Goal: Find specific page/section: Find specific page/section

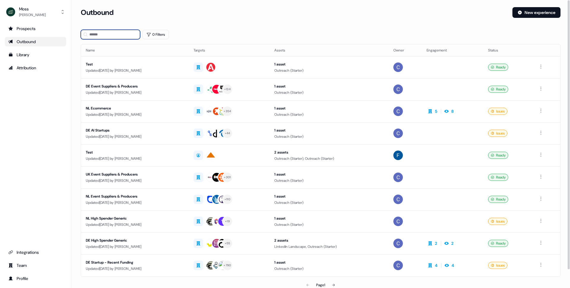
click at [115, 34] on input at bounding box center [110, 35] width 59 height 10
type input "*"
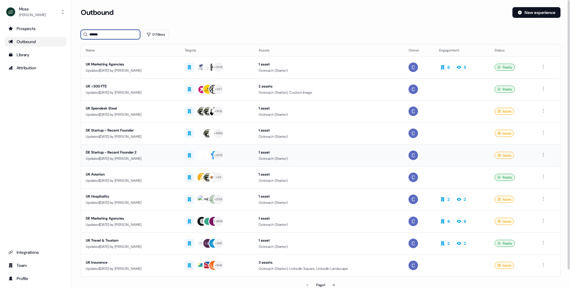
type input "******"
click at [100, 242] on div "UK Travel & Tourism" at bounding box center [130, 240] width 89 height 6
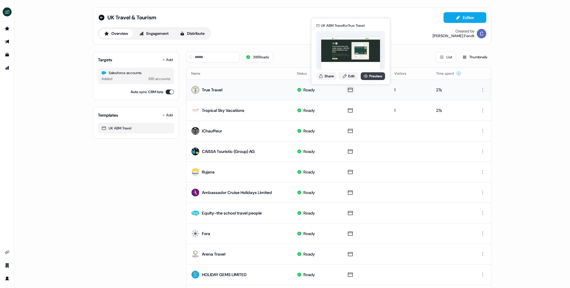
click at [373, 75] on link "Preview" at bounding box center [373, 76] width 24 height 8
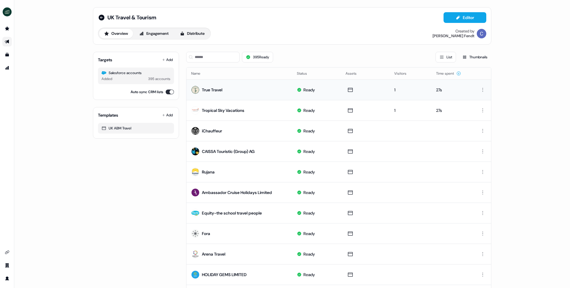
click at [8, 42] on icon "Go to outbound experience" at bounding box center [7, 42] width 4 height 4
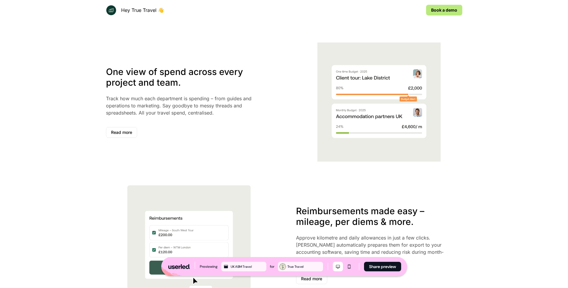
scroll to position [292, 0]
